Goal: Transaction & Acquisition: Purchase product/service

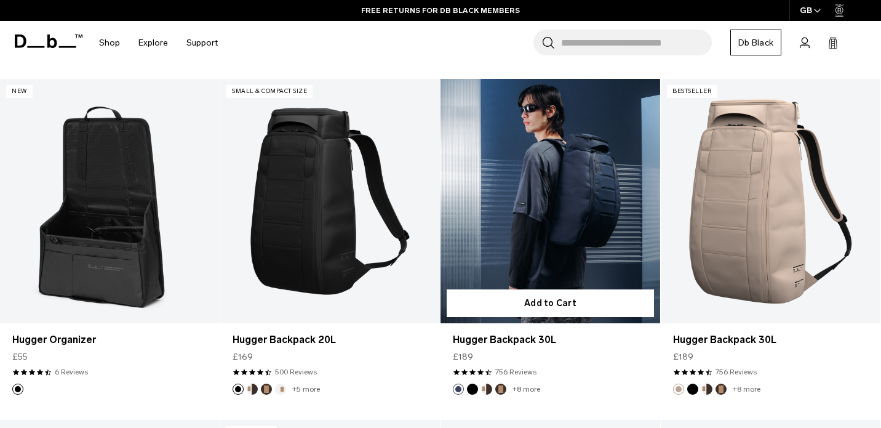
scroll to position [390, 0]
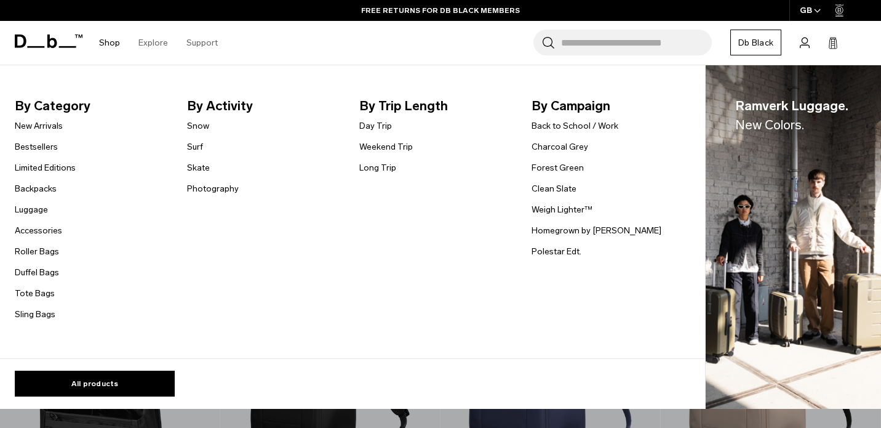
click at [106, 39] on link "Shop" at bounding box center [109, 43] width 21 height 44
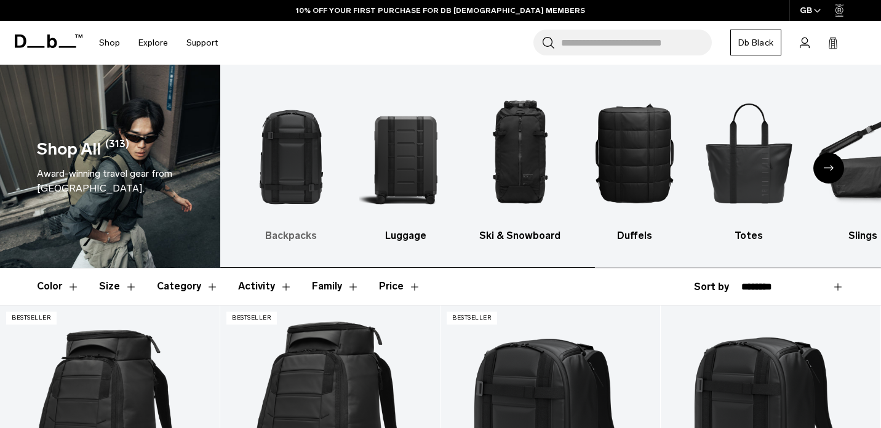
click at [293, 141] on img "1 / 10" at bounding box center [291, 152] width 93 height 139
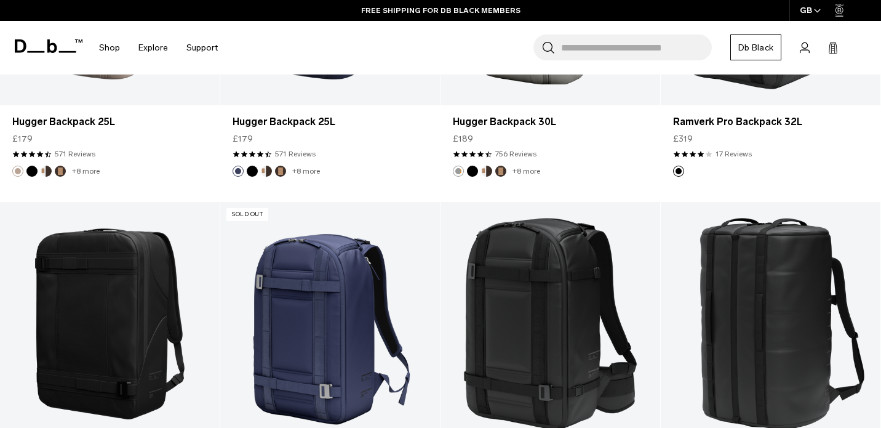
scroll to position [1258, 0]
